Goal: Entertainment & Leisure: Browse casually

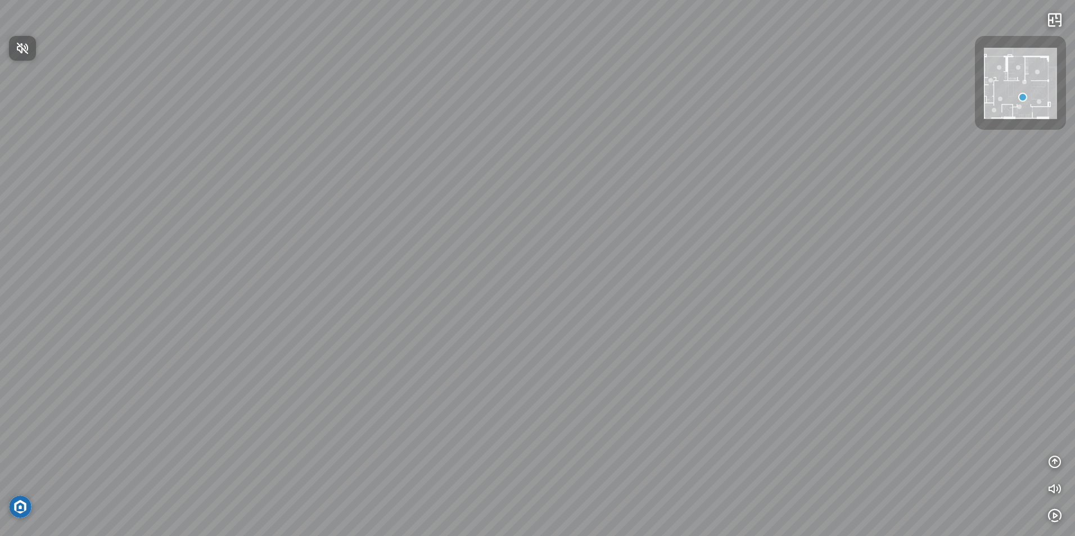
drag, startPoint x: 462, startPoint y: 294, endPoint x: 613, endPoint y: 214, distance: 171.3
click at [613, 214] on div at bounding box center [537, 268] width 1075 height 536
click at [328, 406] on div at bounding box center [537, 268] width 1075 height 536
drag, startPoint x: 309, startPoint y: 328, endPoint x: 614, endPoint y: 297, distance: 306.8
click at [811, 306] on div at bounding box center [537, 268] width 1075 height 536
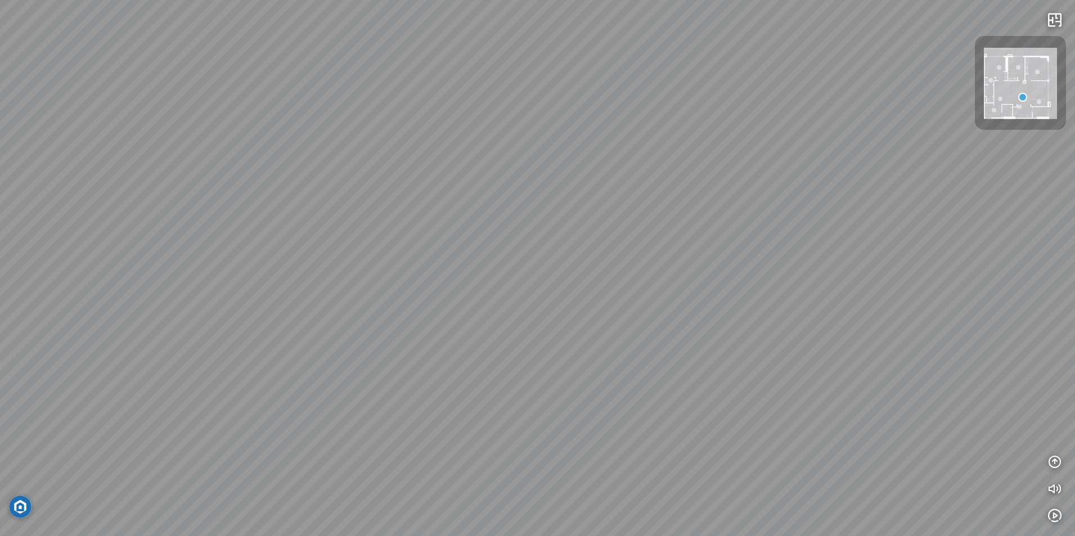
drag, startPoint x: 480, startPoint y: 295, endPoint x: 757, endPoint y: 287, distance: 277.3
click at [756, 287] on div at bounding box center [537, 268] width 1075 height 536
drag, startPoint x: 558, startPoint y: 281, endPoint x: 765, endPoint y: 281, distance: 207.4
click at [781, 281] on div at bounding box center [537, 268] width 1075 height 536
drag, startPoint x: 492, startPoint y: 286, endPoint x: 737, endPoint y: 289, distance: 244.6
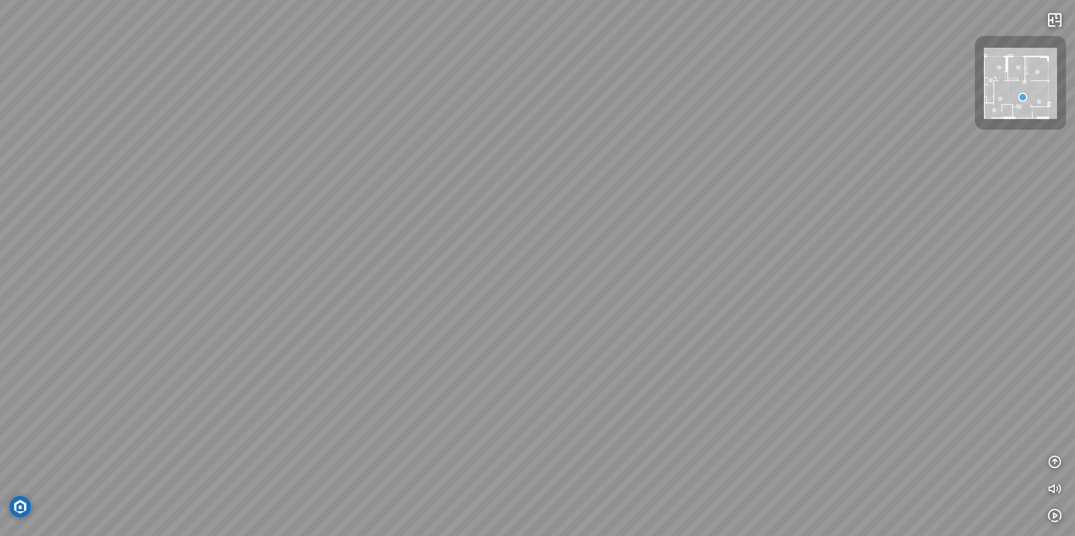
click at [920, 292] on div at bounding box center [537, 268] width 1075 height 536
drag, startPoint x: 575, startPoint y: 291, endPoint x: 1001, endPoint y: 298, distance: 426.2
click at [1001, 298] on div at bounding box center [537, 268] width 1075 height 536
